Goal: Information Seeking & Learning: Learn about a topic

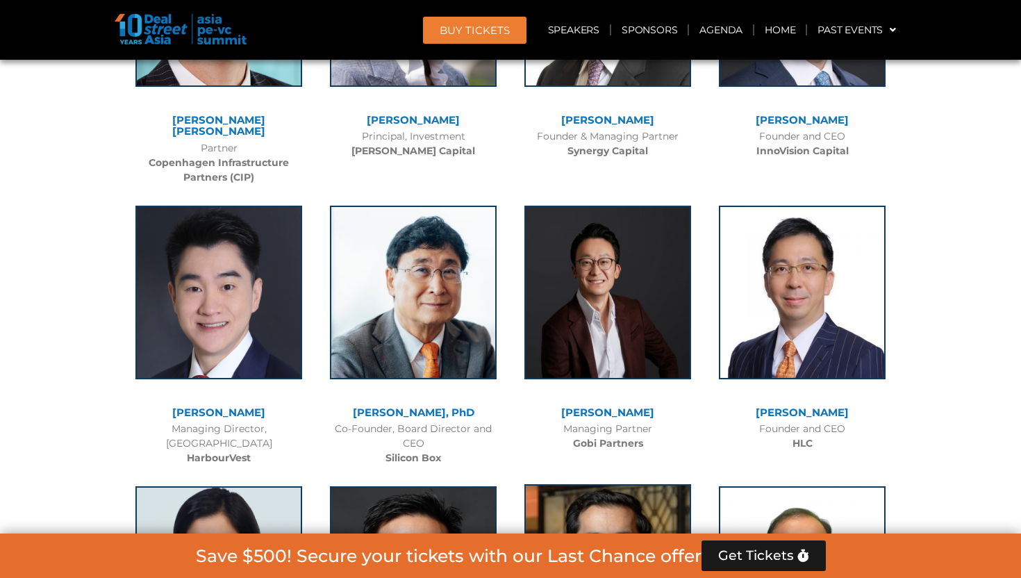
scroll to position [1435, 0]
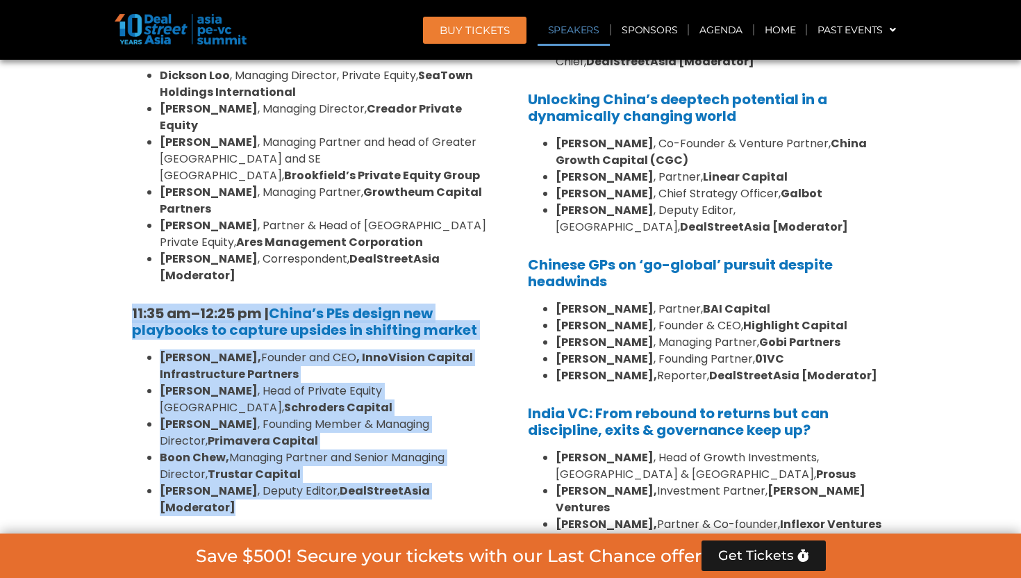
drag, startPoint x: 488, startPoint y: 403, endPoint x: 105, endPoint y: 247, distance: 413.9
copy div "11:35 am – 12:25 pm | China’s PEs design new playbooks to capture upsides in sh…"
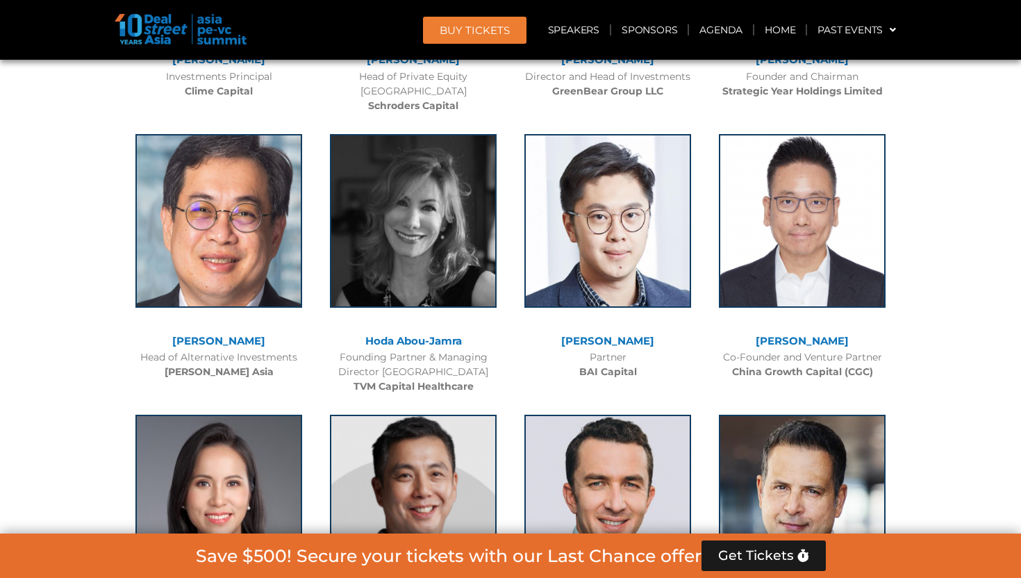
scroll to position [10176, 0]
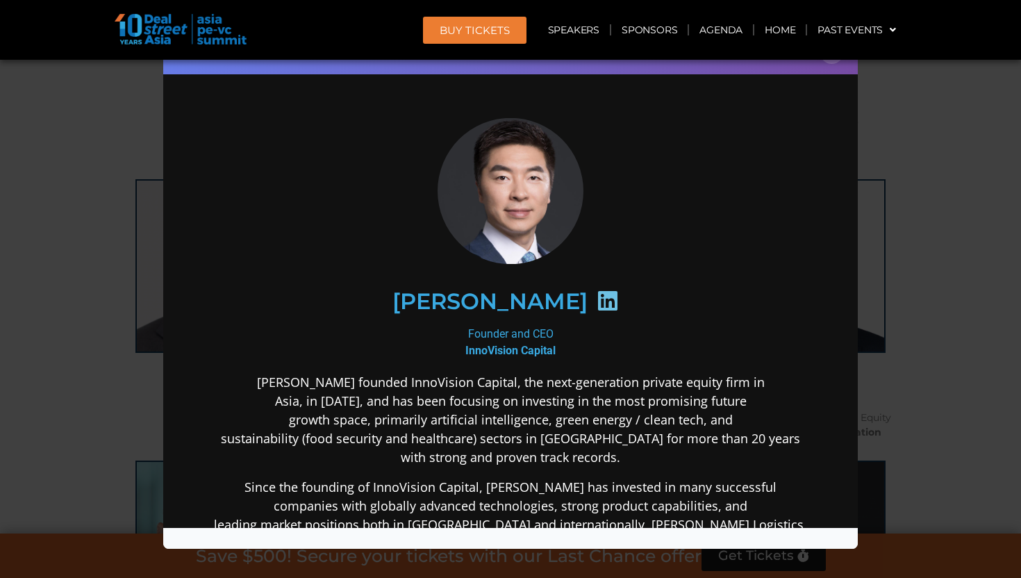
scroll to position [121, 0]
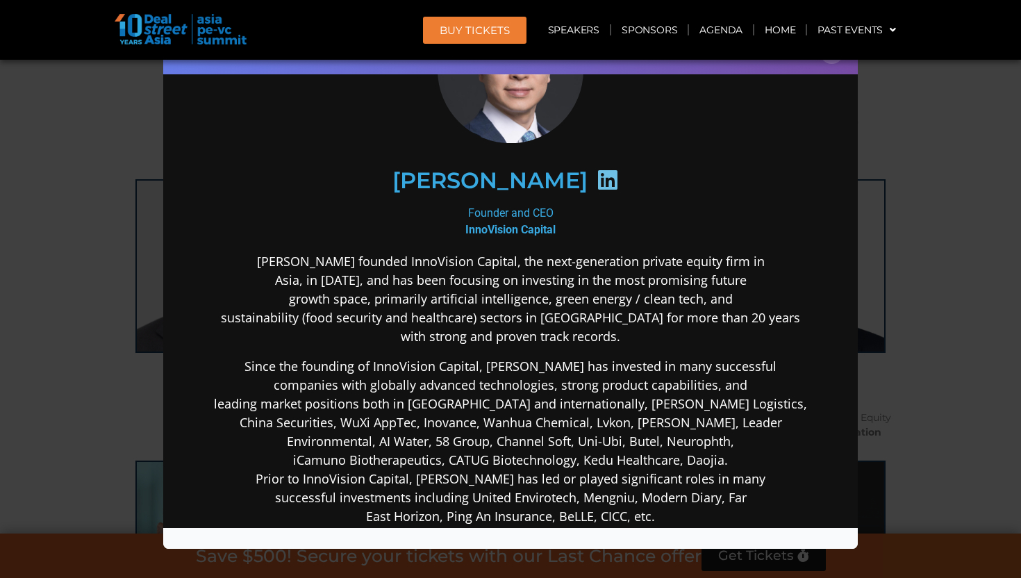
click at [51, 249] on div "Speaker Profile ×" at bounding box center [510, 289] width 1021 height 578
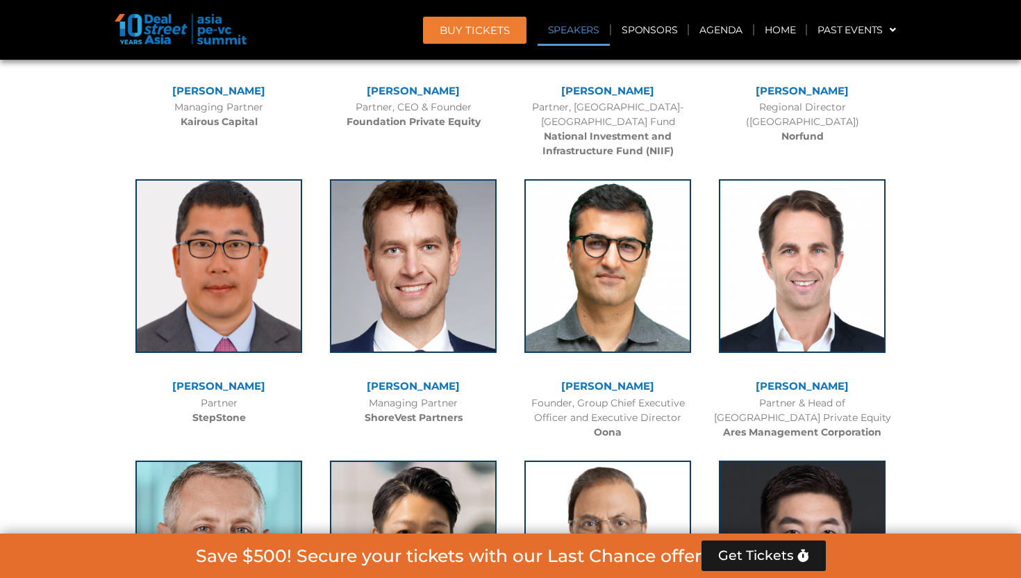
scroll to position [1435, 0]
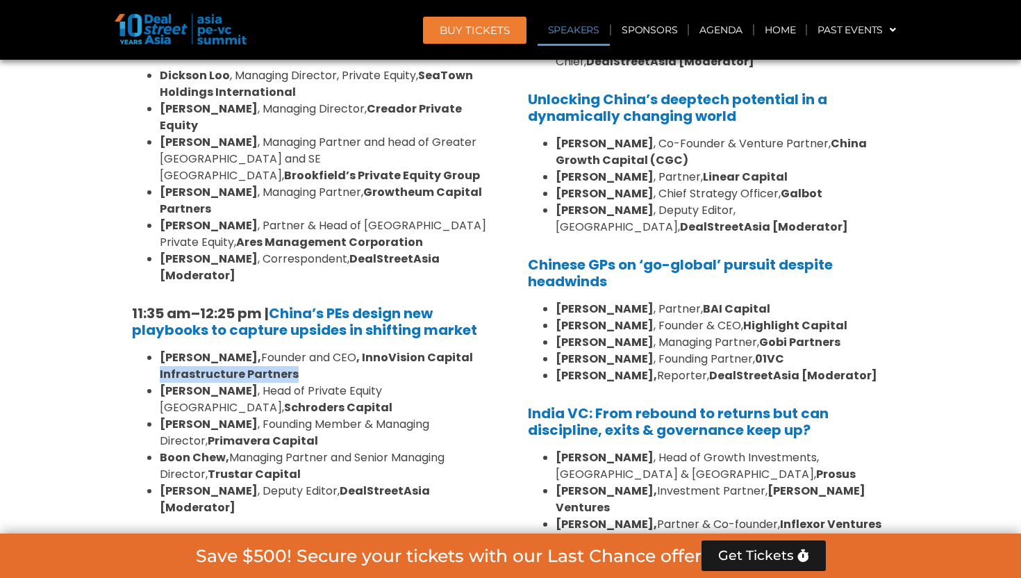
drag, startPoint x: 247, startPoint y: 306, endPoint x: 157, endPoint y: 306, distance: 90.3
click at [157, 349] on ul "[PERSON_NAME], Founder and CEO , InnoVision Capital Infrastructure Partners [PE…" at bounding box center [312, 432] width 361 height 167
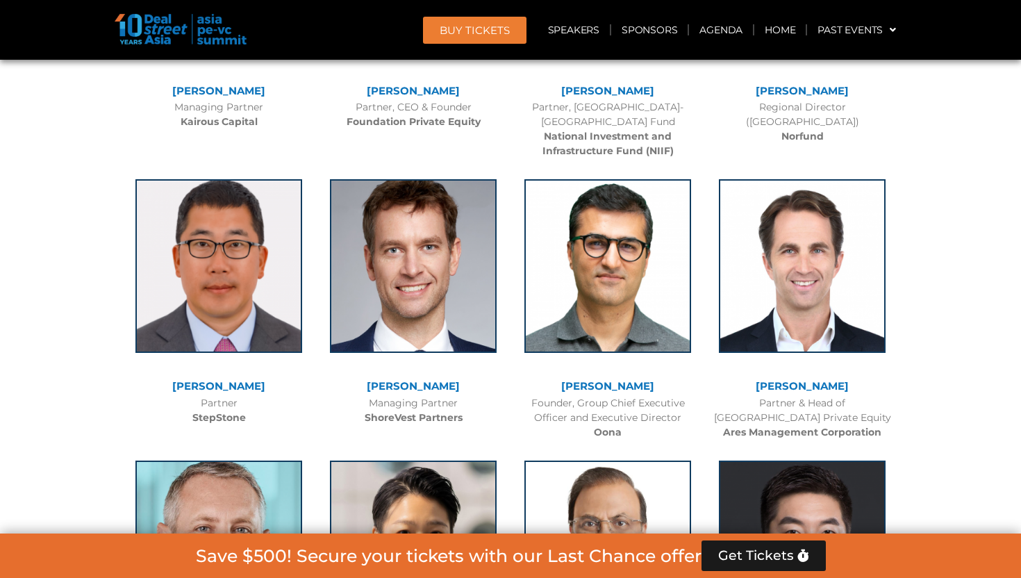
drag, startPoint x: 870, startPoint y: 324, endPoint x: 750, endPoint y: 324, distance: 120.1
copy b "InnoVision Capital"
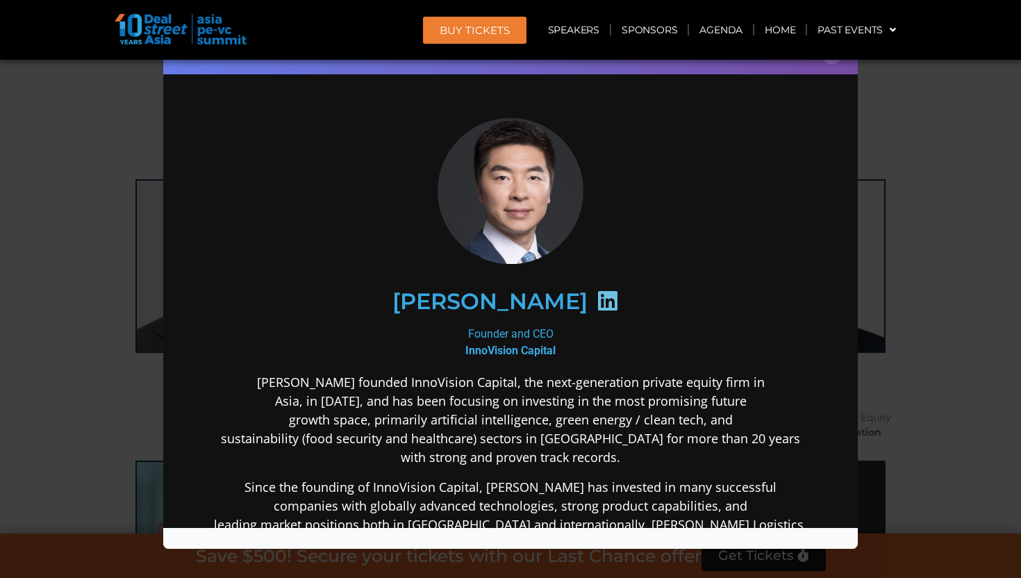
scroll to position [0, 0]
click at [955, 162] on div "Speaker Profile ×" at bounding box center [510, 289] width 1021 height 578
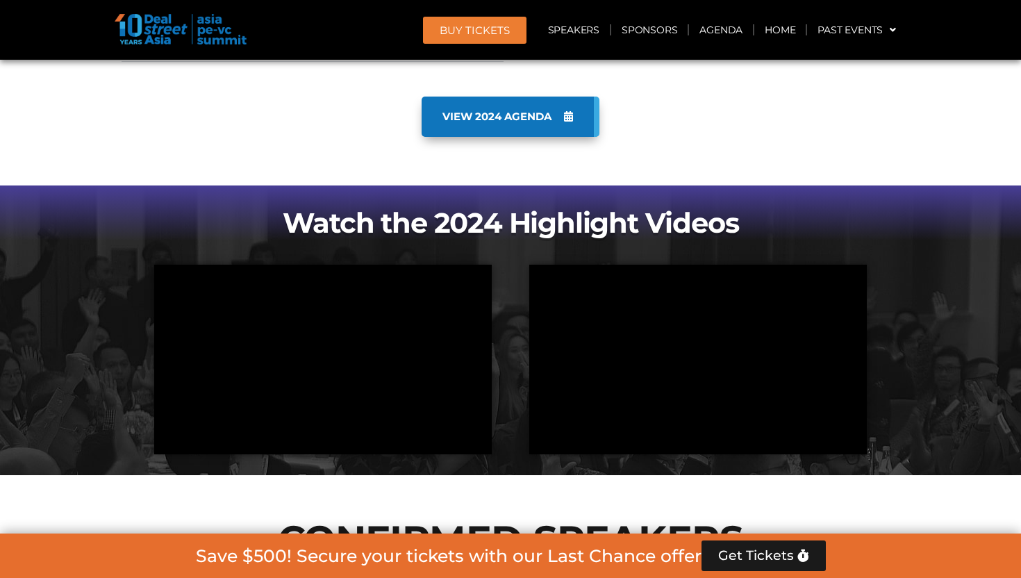
scroll to position [4511, 0]
